Goal: Transaction & Acquisition: Download file/media

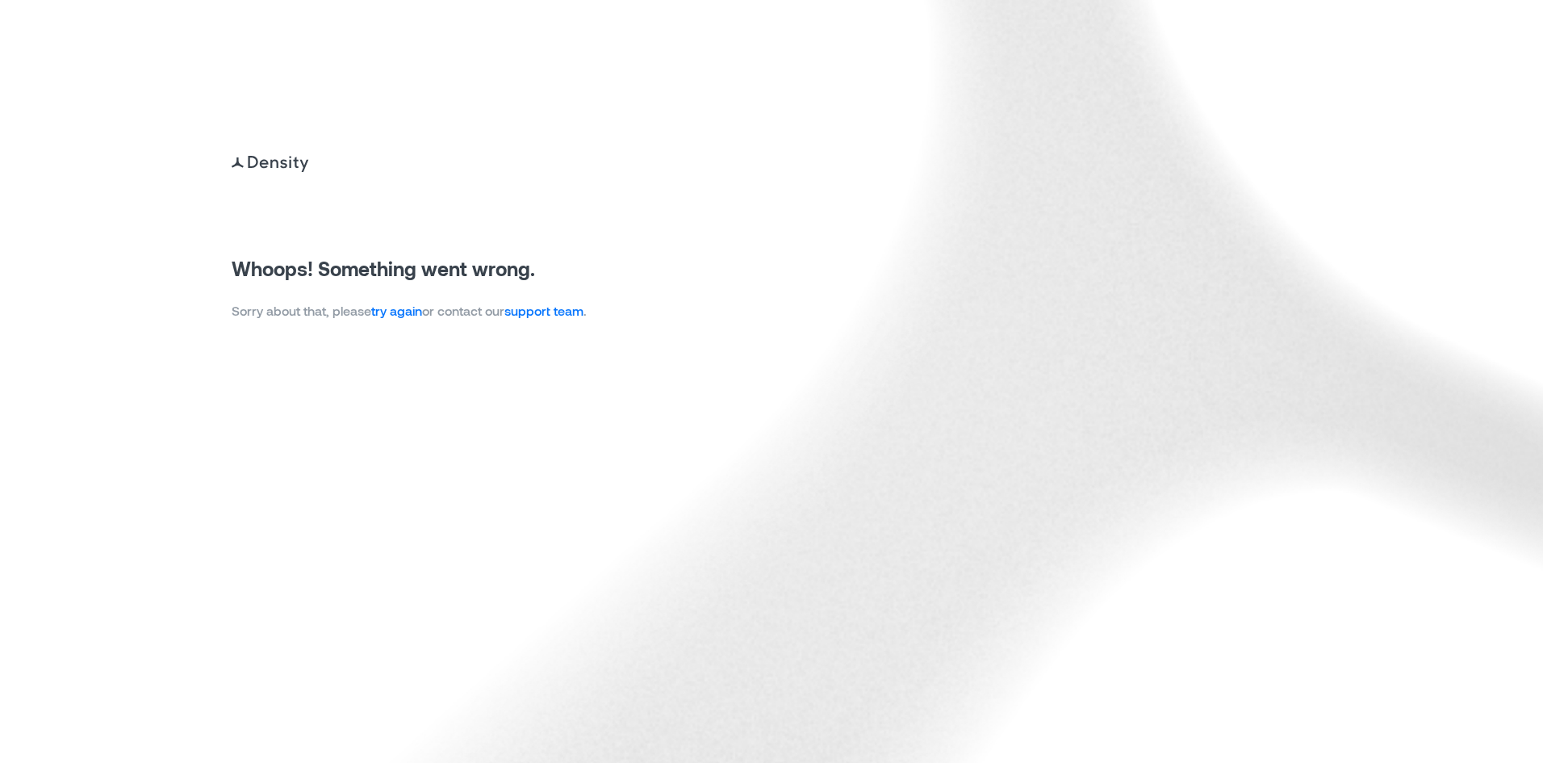
click at [395, 314] on link "try again" at bounding box center [396, 310] width 51 height 15
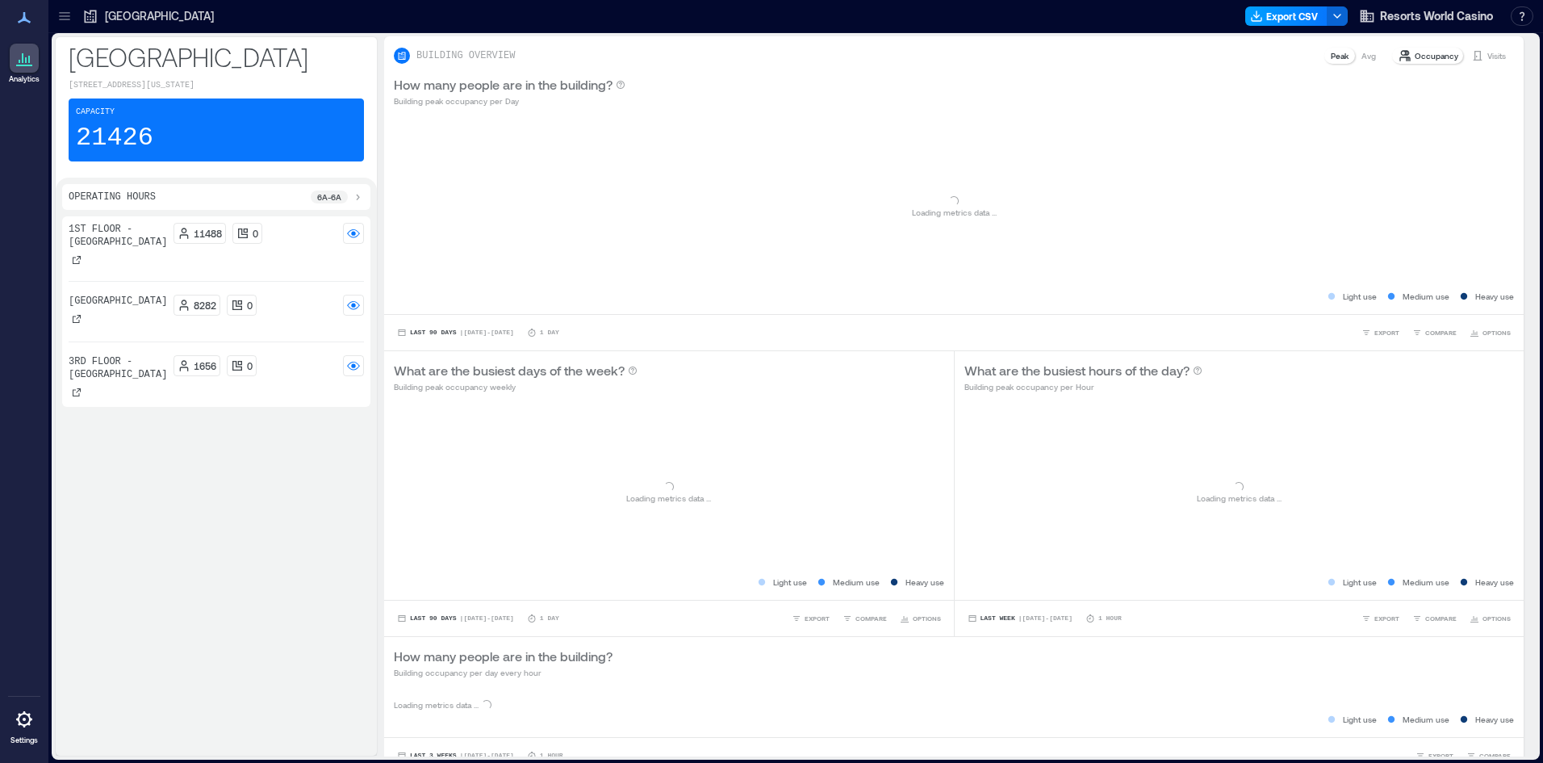
click at [1292, 20] on button "Export CSV" at bounding box center [1286, 15] width 82 height 19
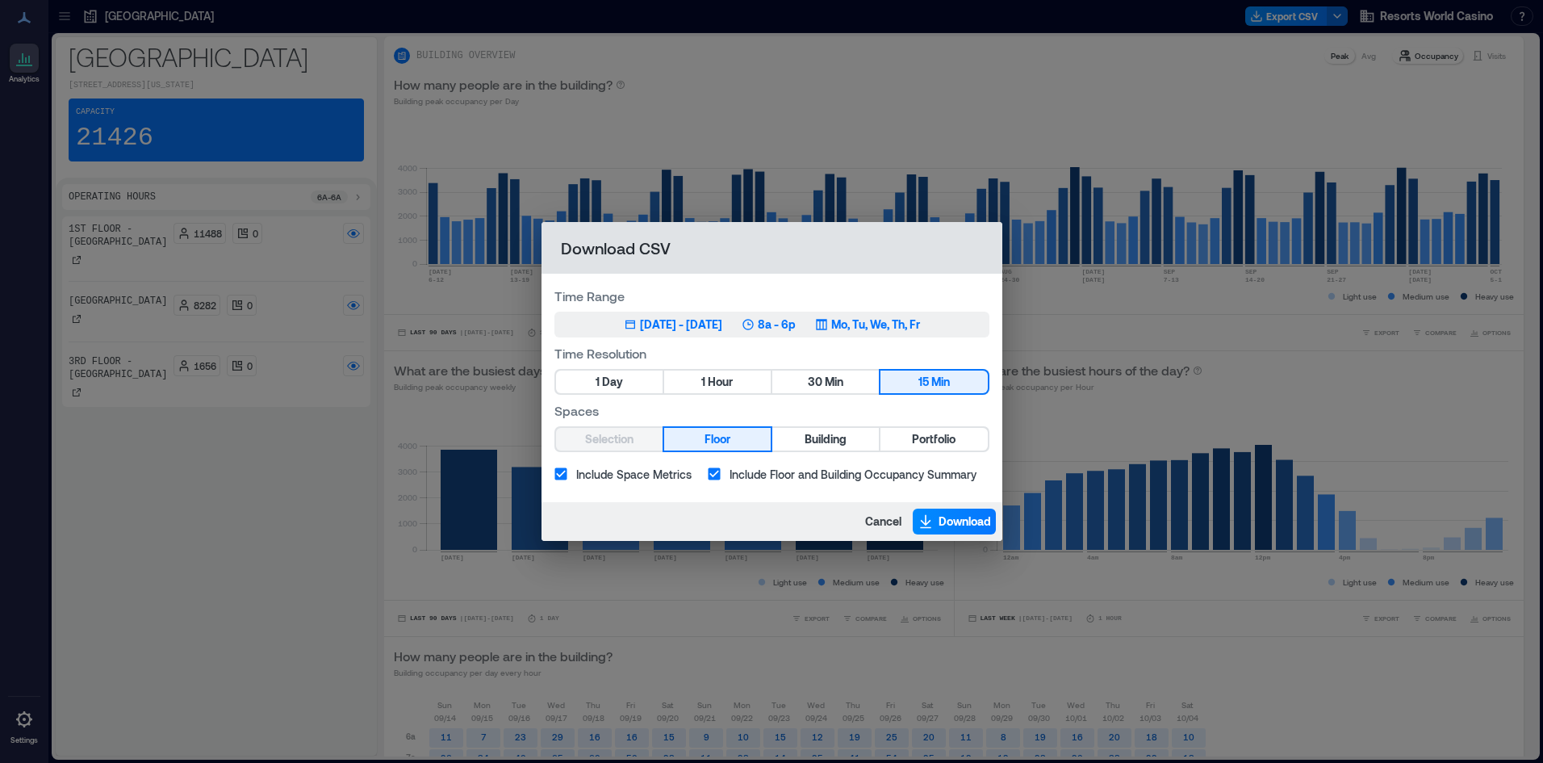
click at [754, 327] on div "Jul 6, 2025 - Oct 5, 2025 8a - 6p Mo, Tu, We, Th, Fr" at bounding box center [772, 324] width 296 height 16
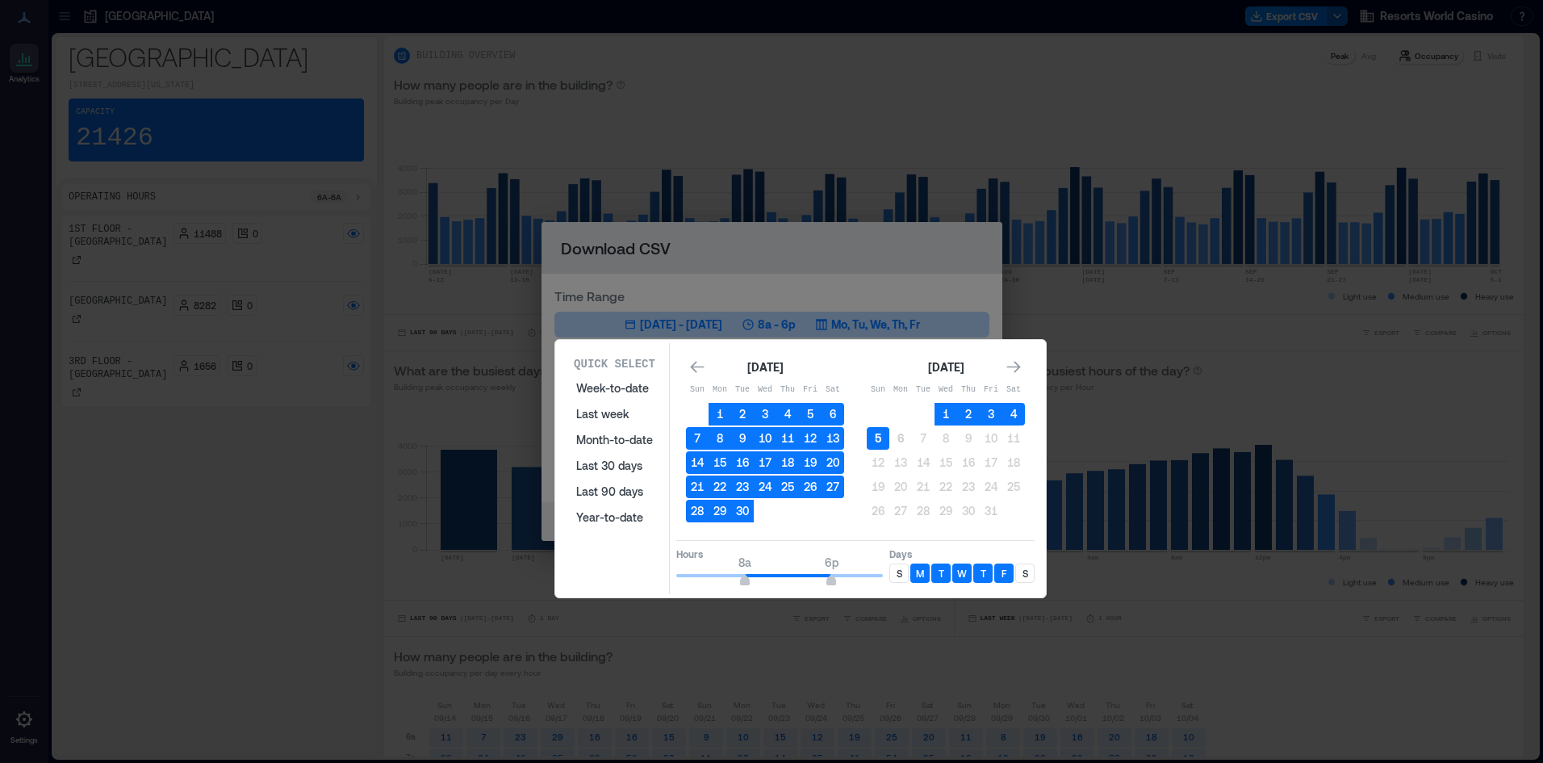
click at [879, 438] on button "5" at bounding box center [878, 438] width 23 height 23
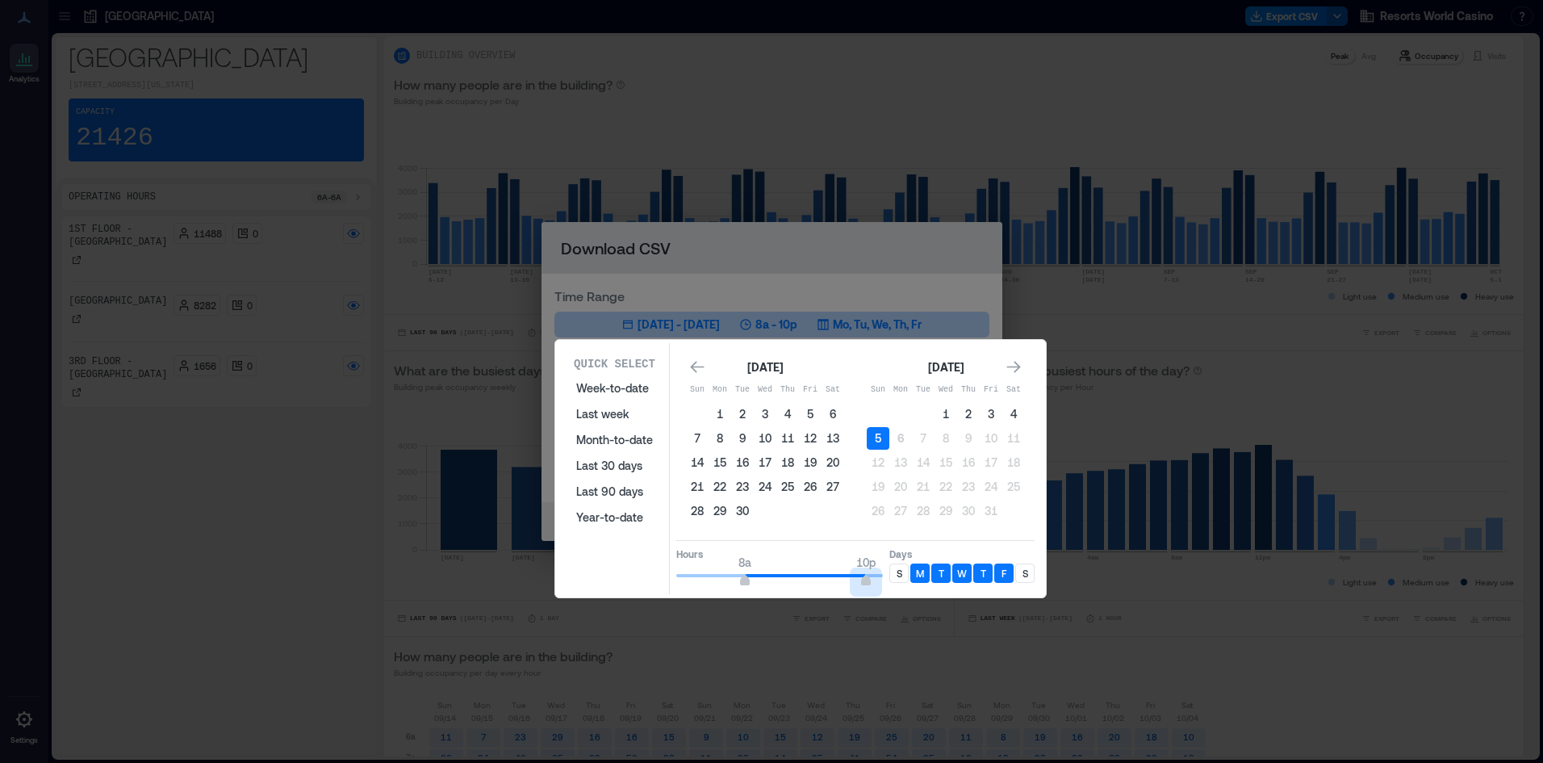
type input "**"
drag, startPoint x: 836, startPoint y: 581, endPoint x: 896, endPoint y: 586, distance: 59.9
click at [896, 586] on div "Hours 8a 12a Days S M T W T F S" at bounding box center [855, 564] width 358 height 48
type input "*"
drag, startPoint x: 742, startPoint y: 583, endPoint x: 663, endPoint y: 567, distance: 80.7
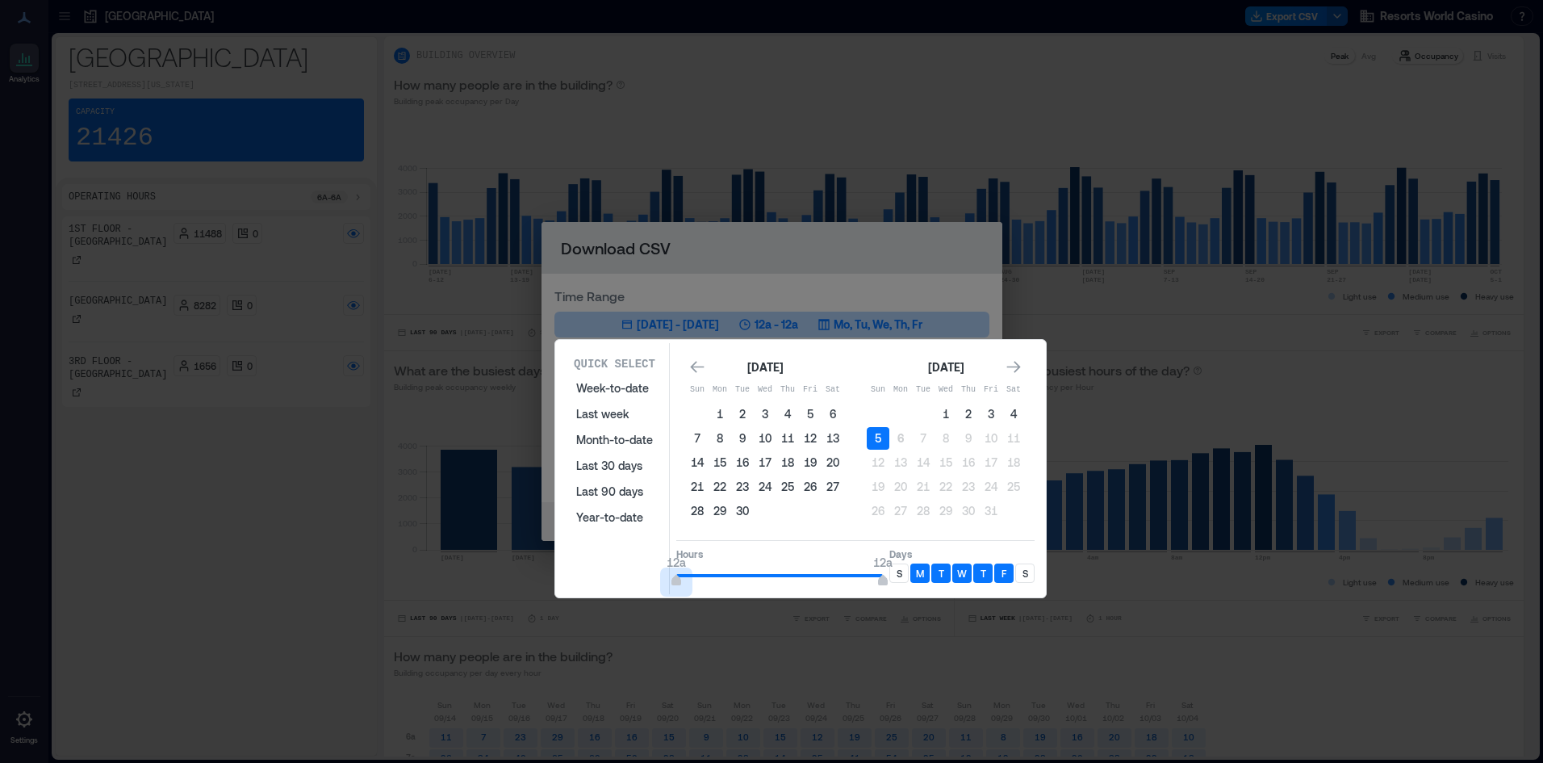
click at [663, 567] on div "Quick Select Week-to-date Last week Month-to-date Last 30 days Last 90 days Yea…" at bounding box center [800, 468] width 481 height 251
click at [899, 567] on p "S" at bounding box center [899, 572] width 6 height 13
click at [1030, 565] on div "S" at bounding box center [1024, 572] width 19 height 19
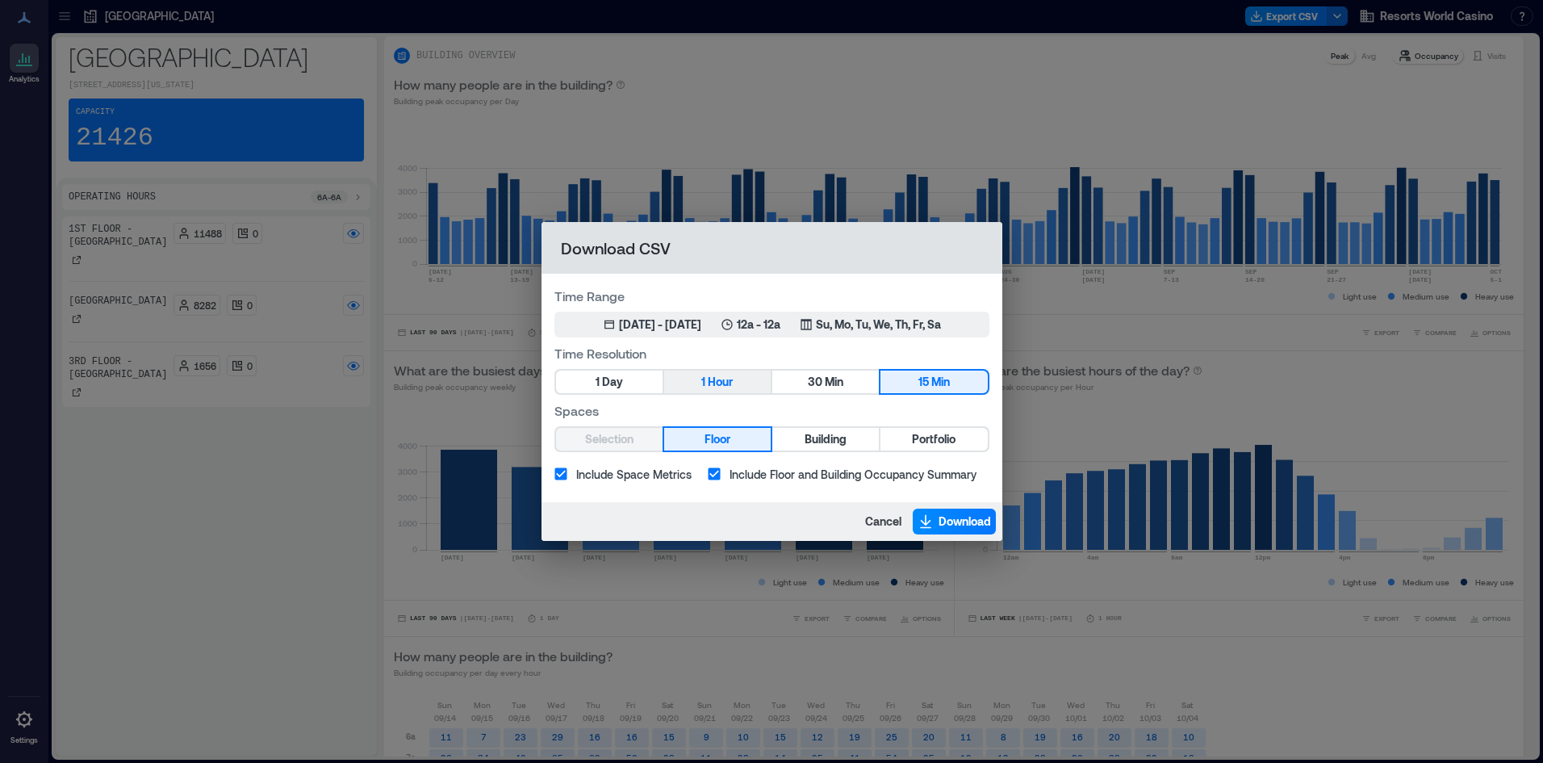
click at [725, 372] on span "Hour" at bounding box center [720, 382] width 25 height 20
click at [965, 449] on button "Portfolio" at bounding box center [933, 439] width 107 height 23
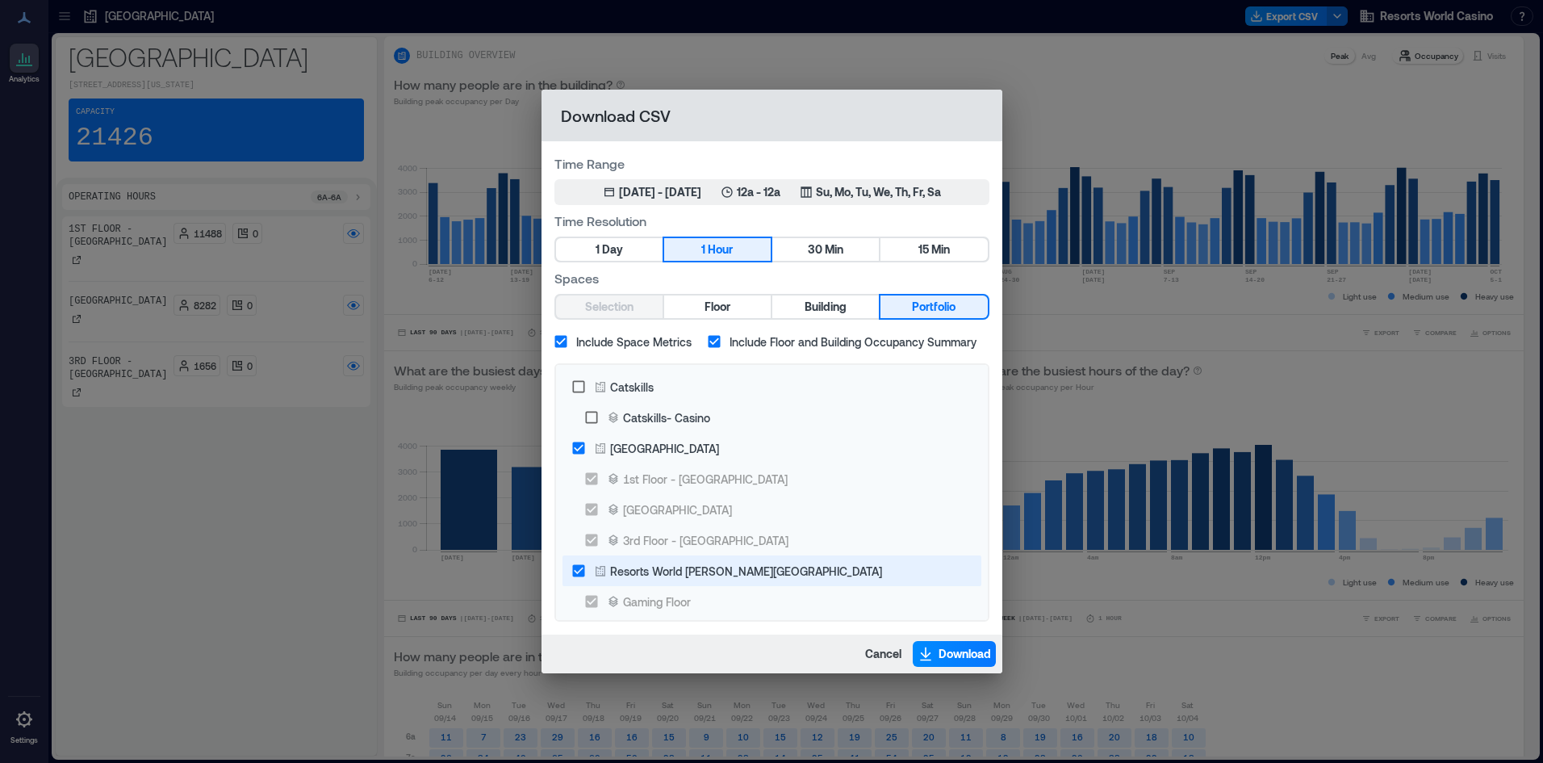
click at [602, 572] on icon at bounding box center [600, 570] width 13 height 13
click at [957, 651] on span "Download" at bounding box center [964, 654] width 52 height 16
